Goal: Task Accomplishment & Management: Manage account settings

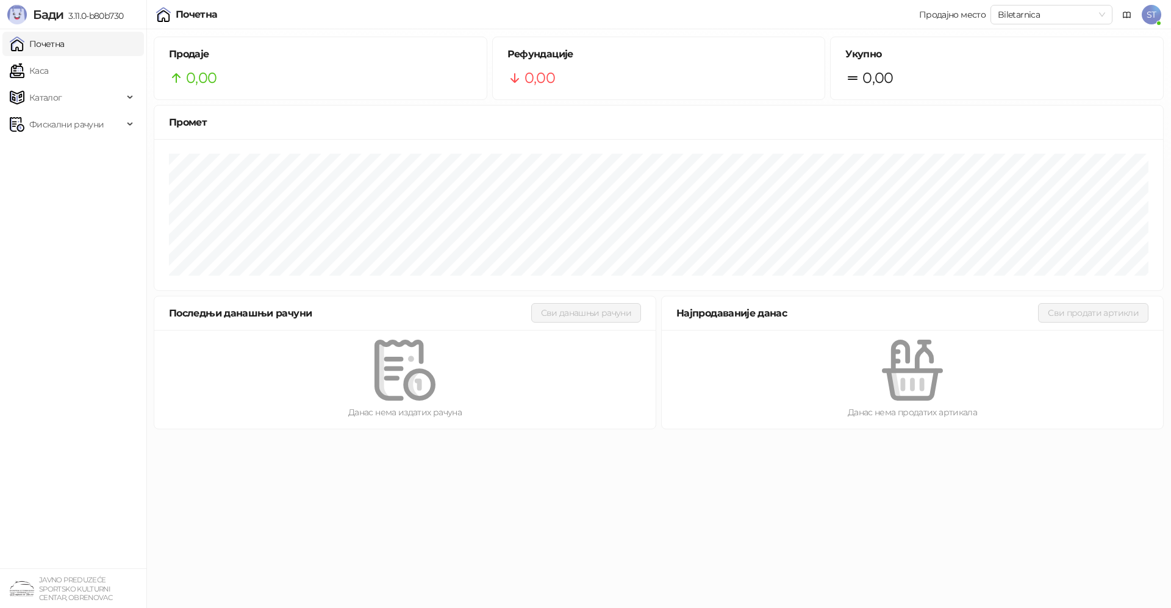
click at [1150, 16] on span "ST" at bounding box center [1151, 15] width 20 height 20
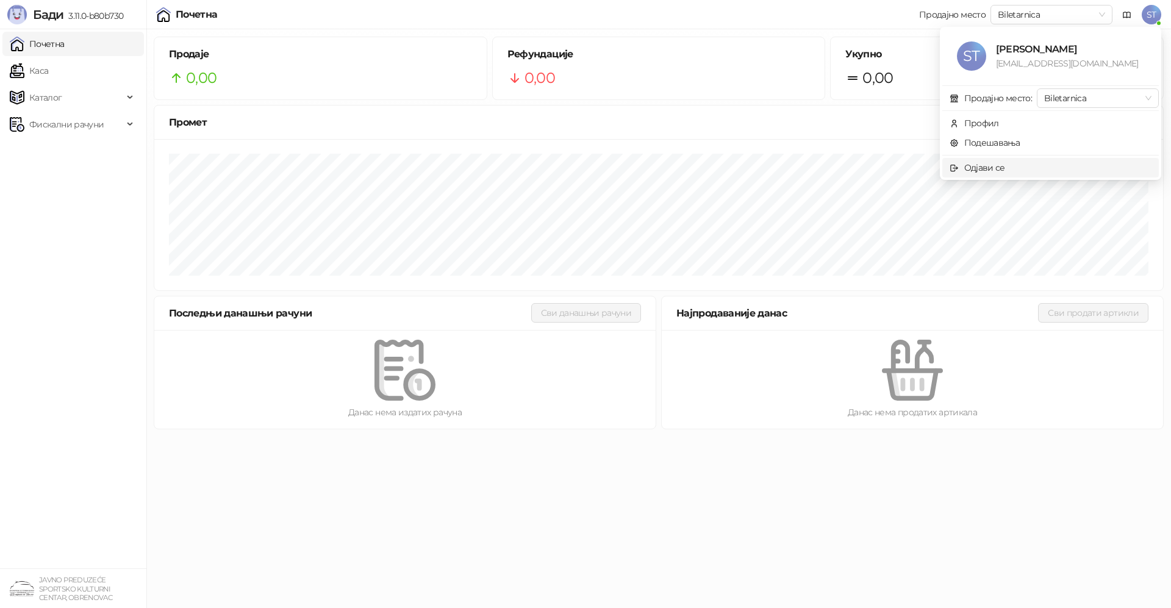
click at [991, 171] on div "Одјави се" at bounding box center [984, 167] width 41 height 13
